Goal: Navigation & Orientation: Understand site structure

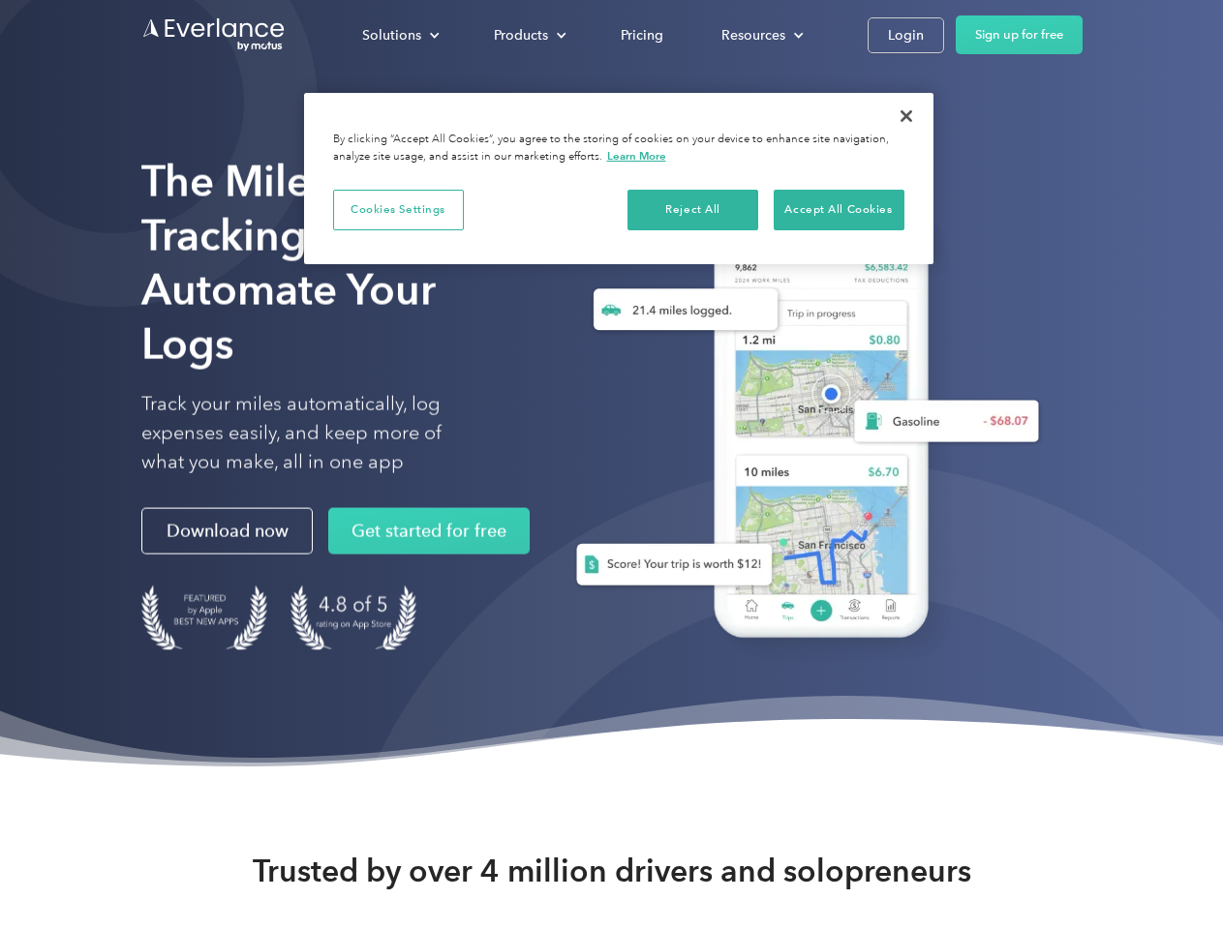
click at [400, 35] on div "Solutions" at bounding box center [391, 35] width 59 height 24
click at [528, 35] on div "Products" at bounding box center [521, 35] width 54 height 24
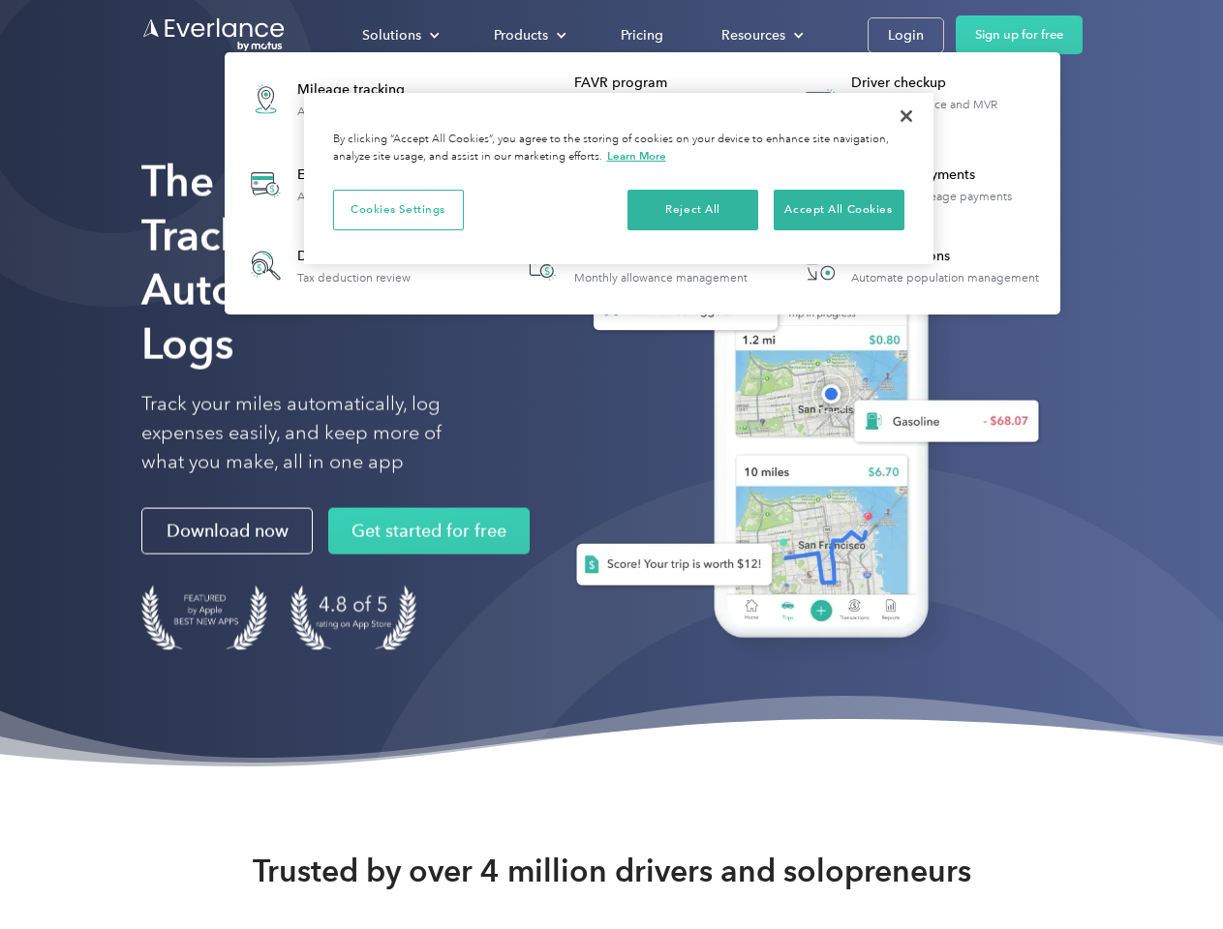
click at [760, 35] on div "Resources" at bounding box center [753, 35] width 64 height 24
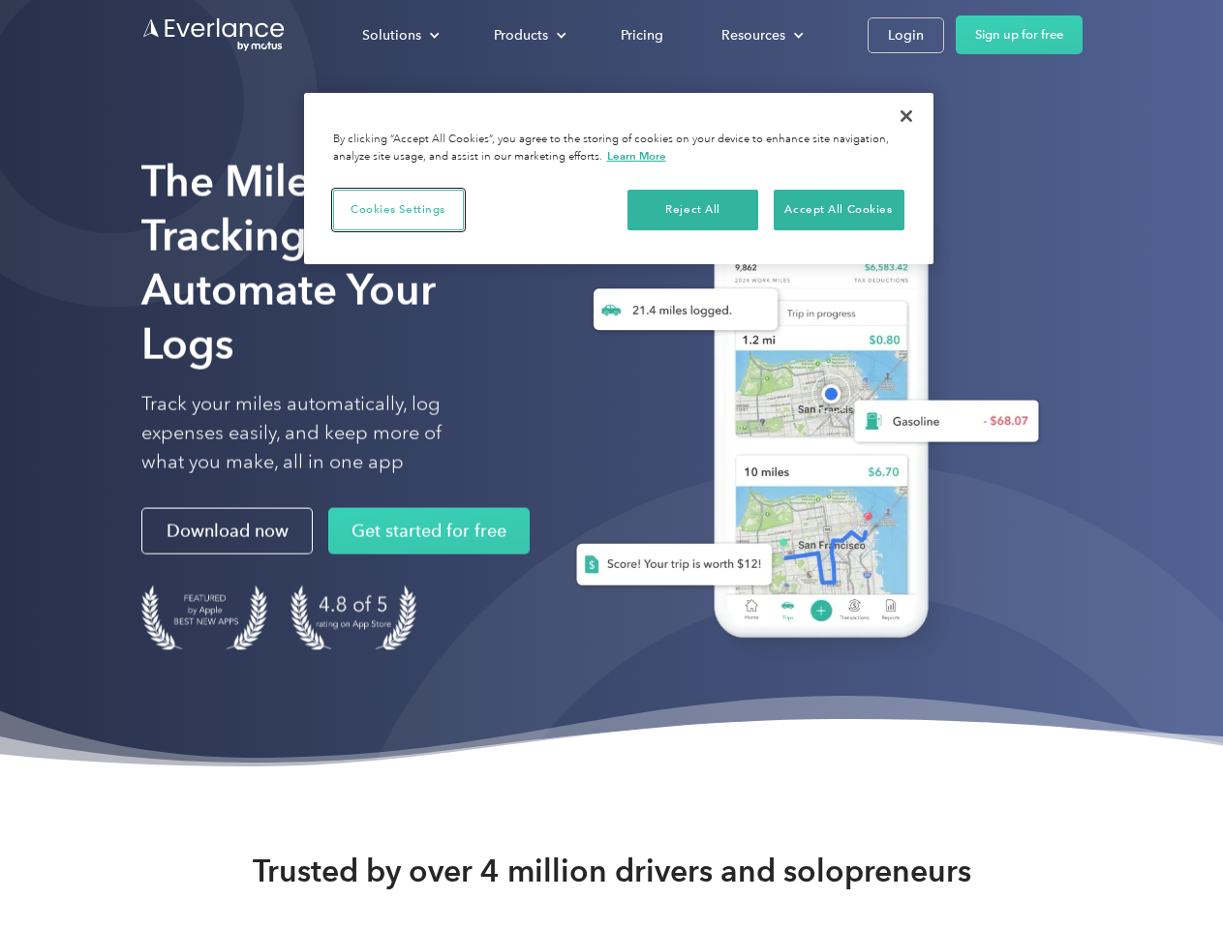
click at [398, 209] on button "Cookies Settings" at bounding box center [398, 210] width 131 height 41
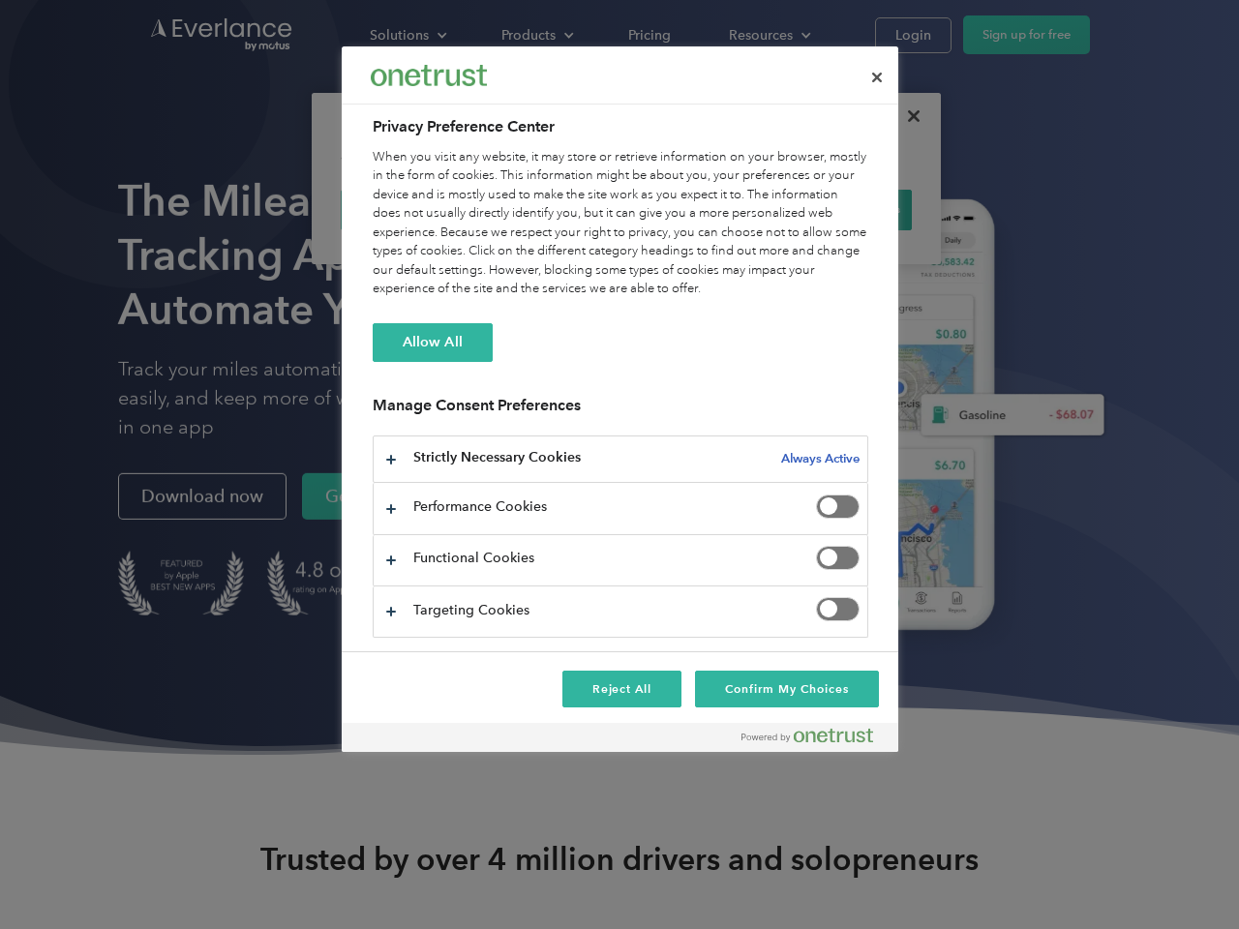
click at [693, 209] on div "When you visit any website, it may store or retrieve information on your browse…" at bounding box center [621, 223] width 496 height 151
click at [838, 209] on div "When you visit any website, it may store or retrieve information on your browse…" at bounding box center [621, 223] width 496 height 151
click at [906, 116] on div at bounding box center [619, 464] width 1239 height 929
